Goal: Information Seeking & Learning: Learn about a topic

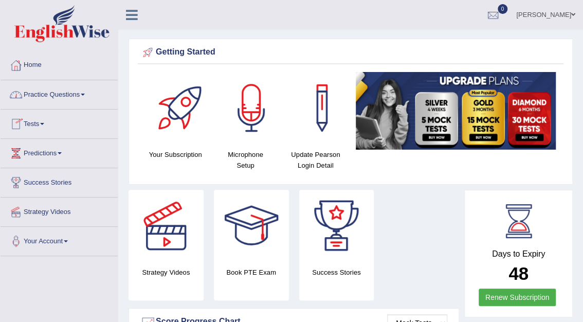
drag, startPoint x: 0, startPoint y: 0, endPoint x: 49, endPoint y: 95, distance: 106.6
click at [49, 95] on link "Practice Questions" at bounding box center [59, 93] width 117 height 26
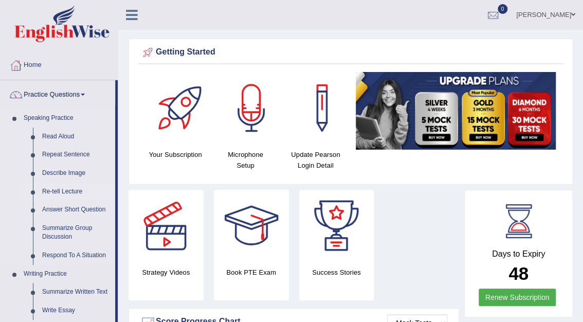
click at [64, 193] on link "Re-tell Lecture" at bounding box center [77, 191] width 78 height 18
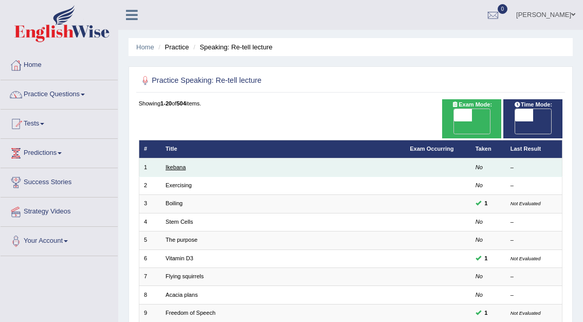
drag, startPoint x: 0, startPoint y: 0, endPoint x: 174, endPoint y: 155, distance: 232.9
click at [174, 164] on link "Ikebana" at bounding box center [175, 167] width 20 height 6
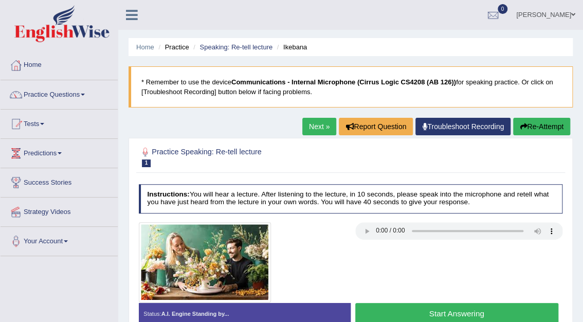
click at [314, 130] on link "Next »" at bounding box center [319, 126] width 34 height 17
